Goal: Task Accomplishment & Management: Manage account settings

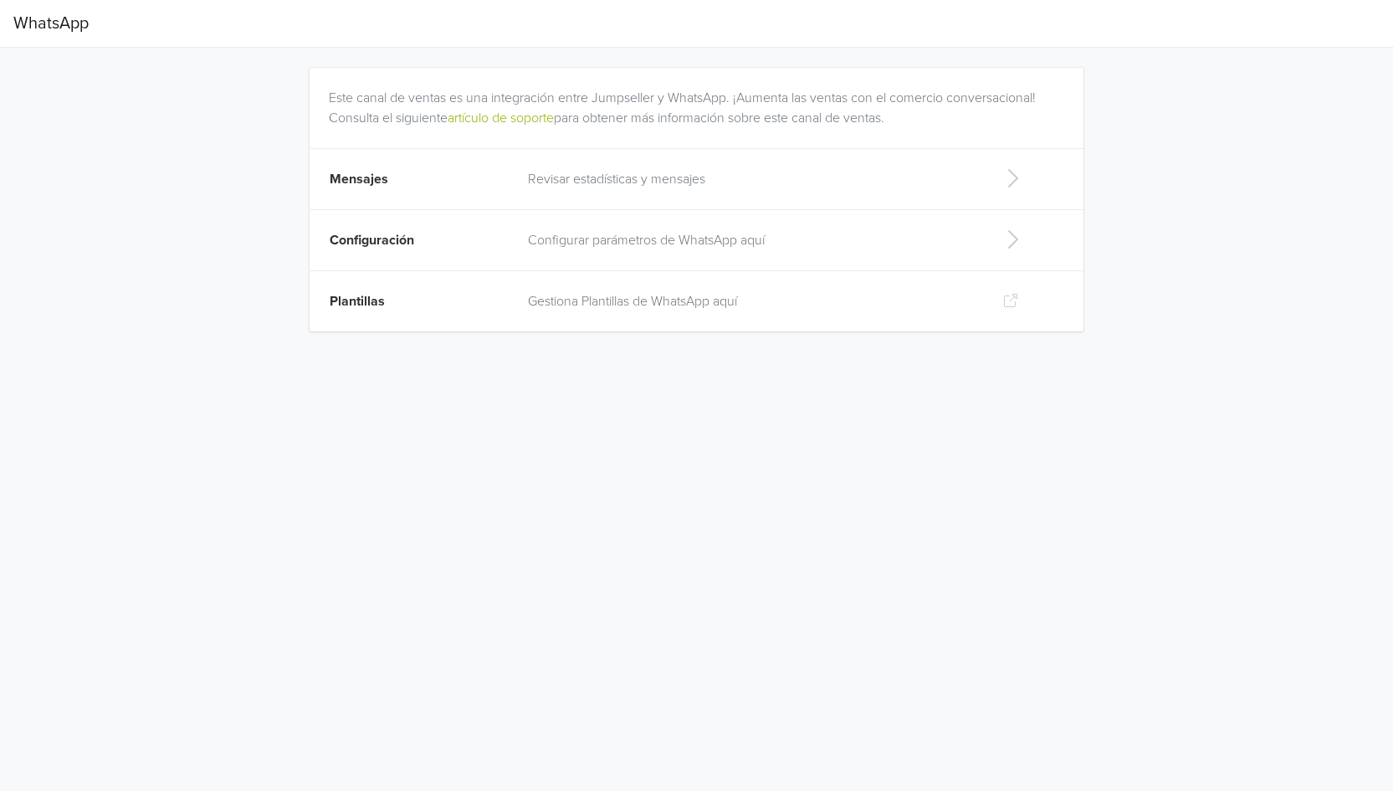
click at [719, 174] on p "Revisar estadísticas y mensajes" at bounding box center [752, 179] width 448 height 20
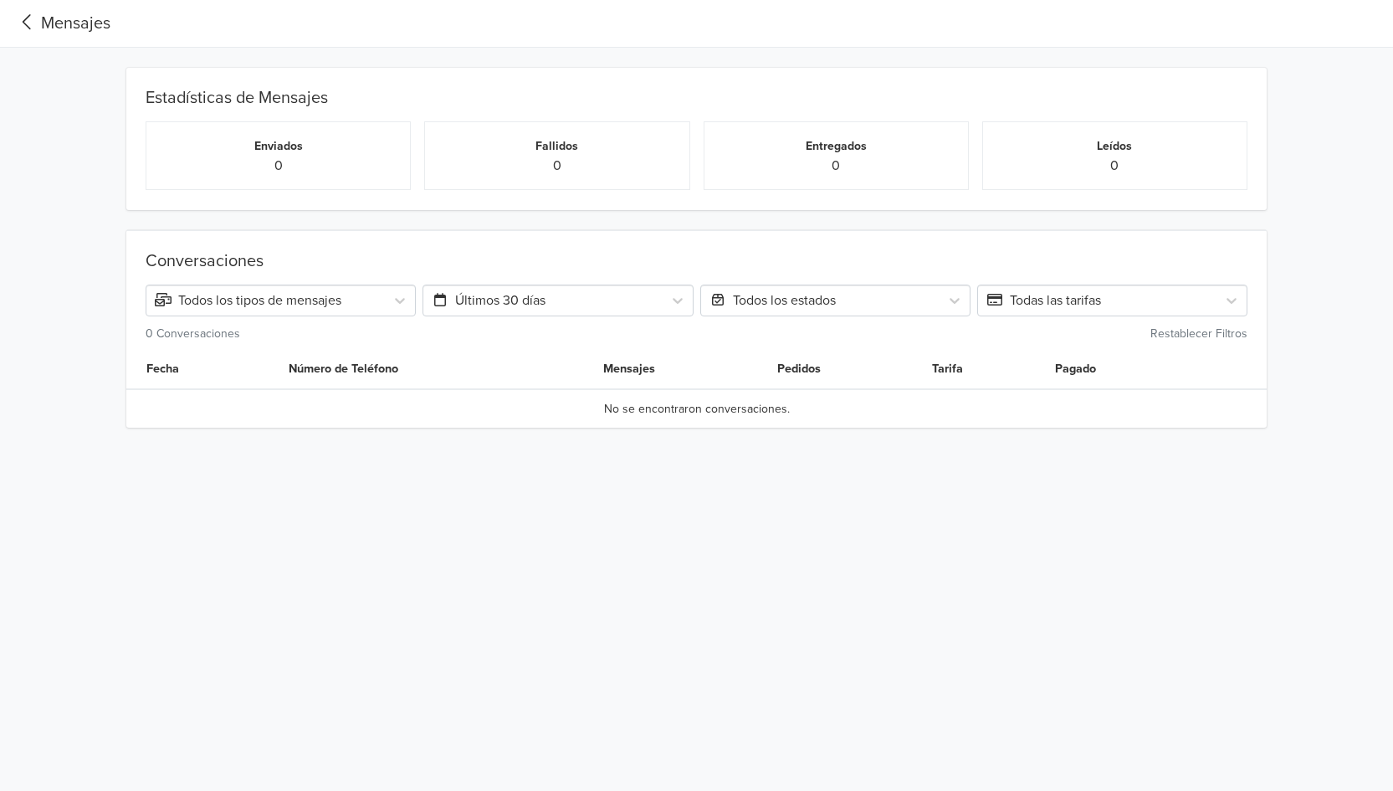
click at [43, 17] on div "Mensajes" at bounding box center [61, 23] width 97 height 25
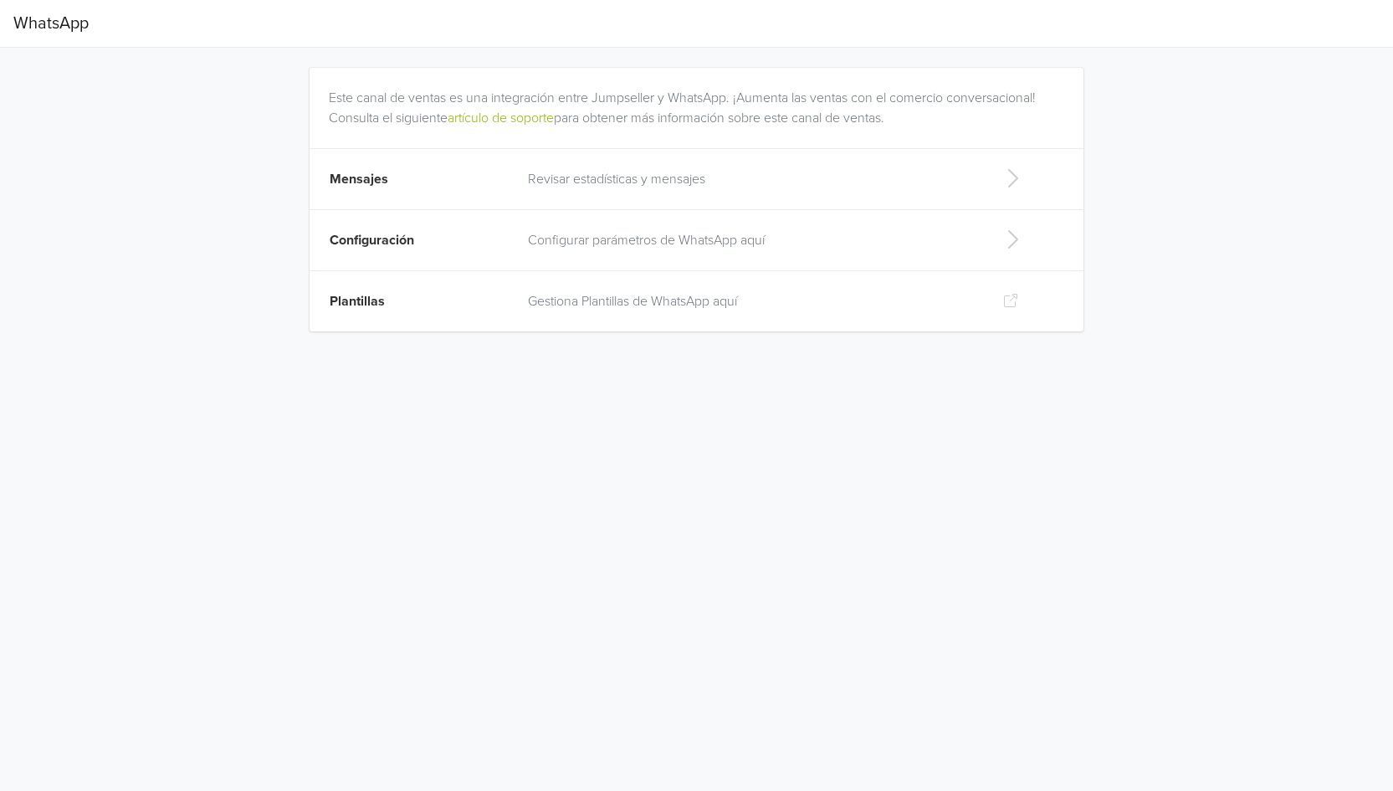
click at [471, 236] on td "Configuración" at bounding box center [414, 240] width 208 height 61
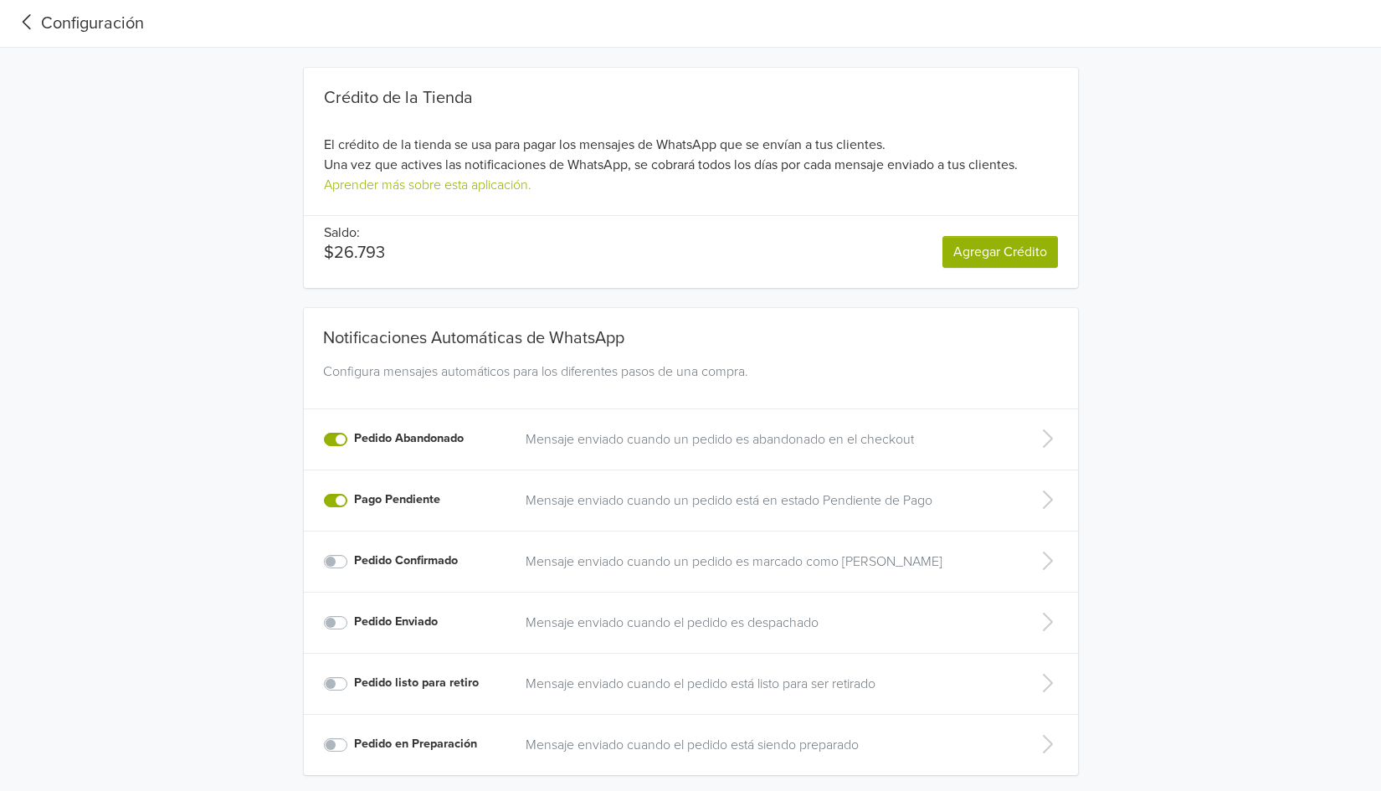
click at [57, 24] on div "Configuración" at bounding box center [78, 23] width 131 height 25
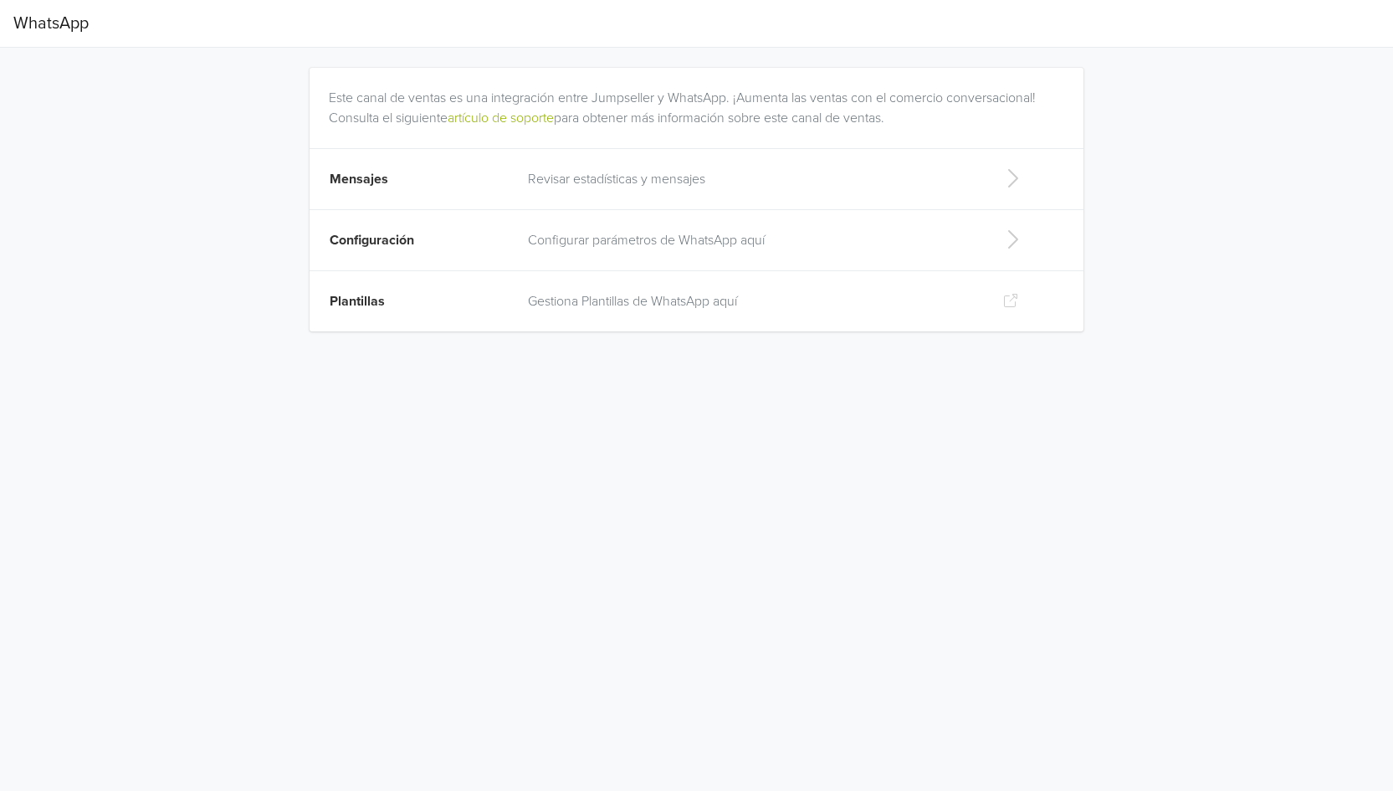
click at [388, 295] on td "Plantillas" at bounding box center [414, 301] width 208 height 61
